Goal: Information Seeking & Learning: Learn about a topic

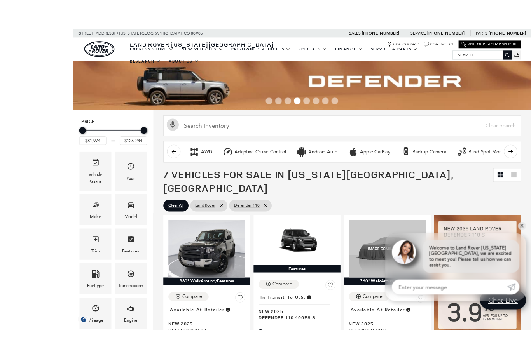
scroll to position [31, 0]
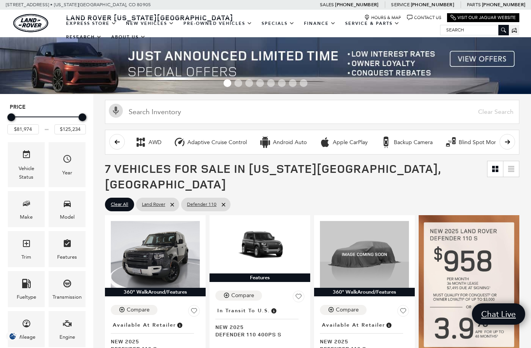
scroll to position [31, 0]
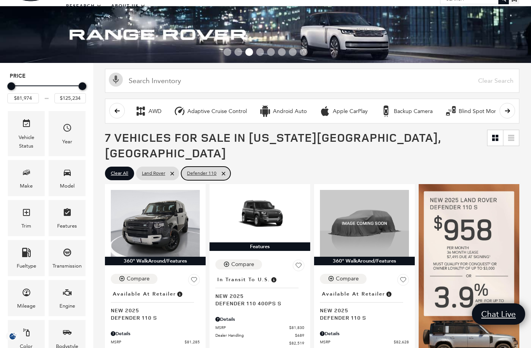
type input "$57,690"
type input "$161,034"
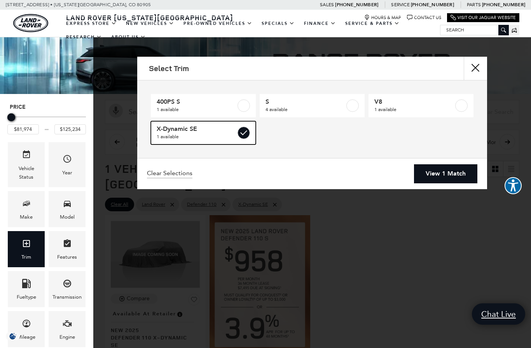
type input "$84,452"
checkbox input "true"
